Goal: Navigation & Orientation: Find specific page/section

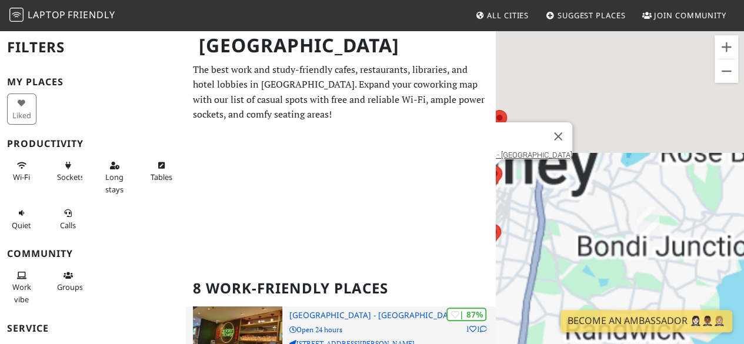
drag, startPoint x: 655, startPoint y: 185, endPoint x: 414, endPoint y: 342, distance: 287.4
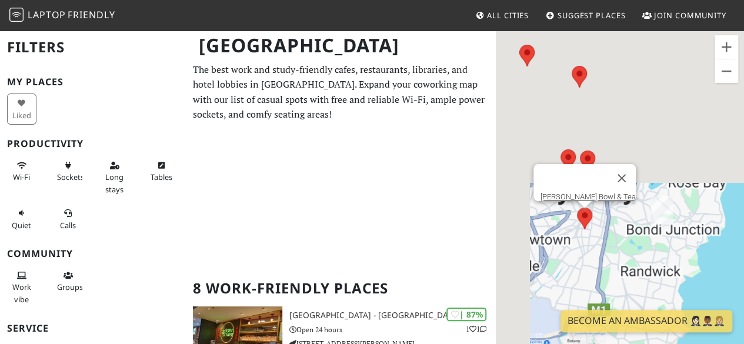
click at [577, 208] on area at bounding box center [577, 208] width 0 height 0
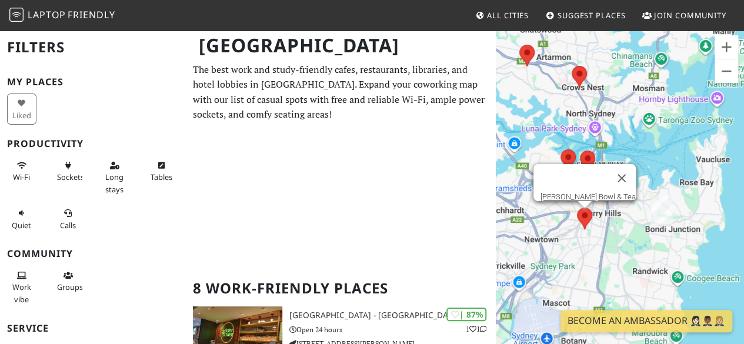
click at [577, 208] on area at bounding box center [577, 208] width 0 height 0
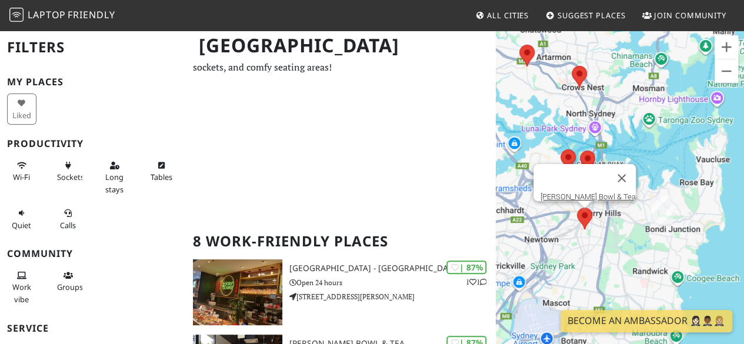
scroll to position [118, 0]
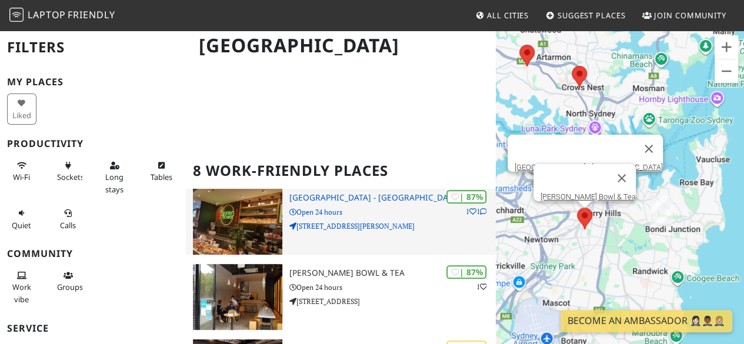
click at [328, 237] on div "| 87% 1 1 [GEOGRAPHIC_DATA] - [GEOGRAPHIC_DATA] Open 24 hours [STREET_ADDRESS][…" at bounding box center [392, 222] width 206 height 66
click at [327, 197] on h3 "[GEOGRAPHIC_DATA] - [GEOGRAPHIC_DATA]" at bounding box center [392, 198] width 206 height 10
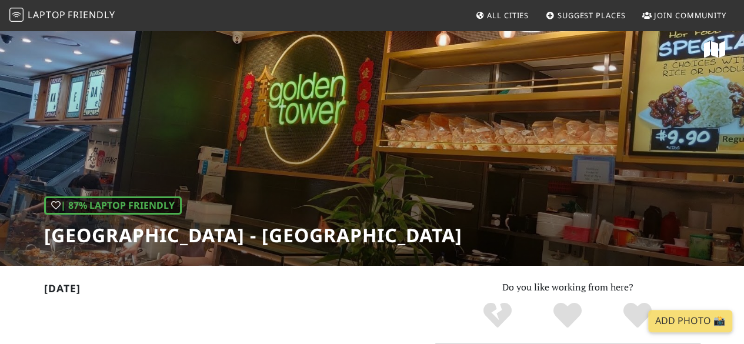
scroll to position [7, 0]
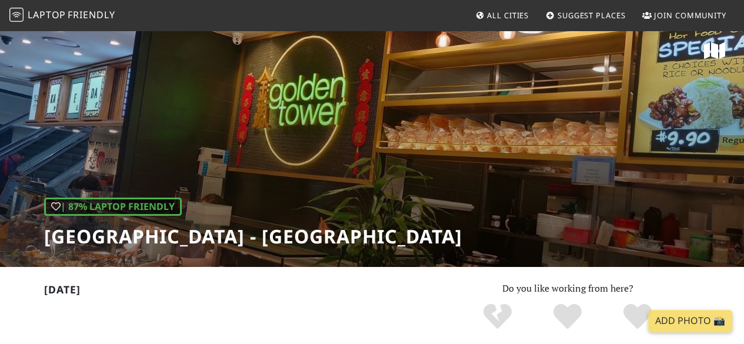
click at [625, 170] on div "| 87% Laptop Friendly Chinatown - Sydney" at bounding box center [372, 144] width 744 height 245
click at [395, 139] on div "| 87% Laptop Friendly Chinatown - Sydney" at bounding box center [372, 144] width 744 height 245
click at [171, 108] on div "| 87% Laptop Friendly Chinatown - Sydney" at bounding box center [372, 144] width 744 height 245
click at [122, 136] on div "| 87% Laptop Friendly Chinatown - Sydney" at bounding box center [372, 144] width 744 height 245
click at [261, 142] on div "| 87% Laptop Friendly Chinatown - Sydney" at bounding box center [372, 144] width 744 height 245
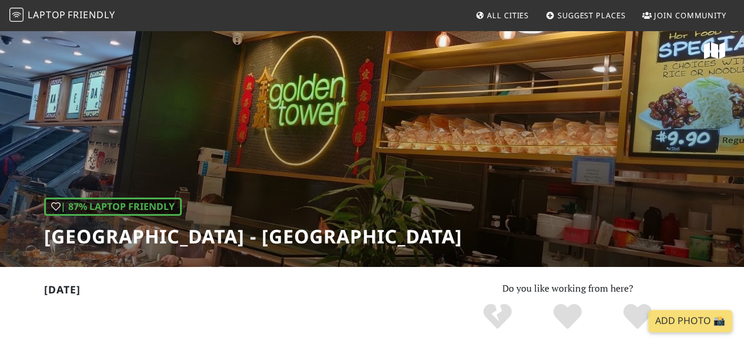
click at [261, 142] on div "| 87% Laptop Friendly Chinatown - Sydney" at bounding box center [372, 144] width 744 height 245
